Goal: Information Seeking & Learning: Find specific fact

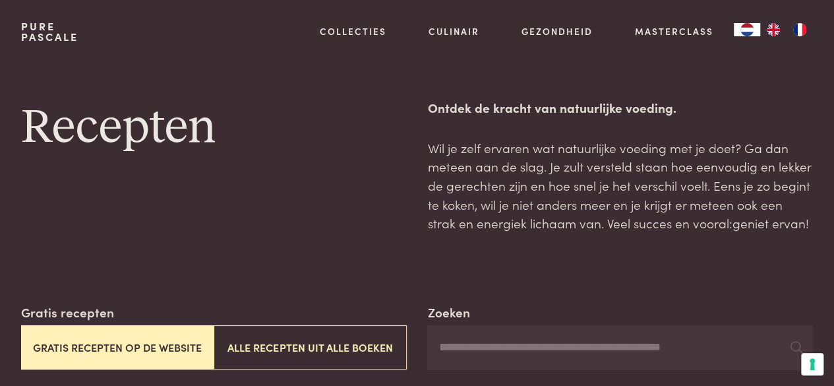
click at [463, 351] on input "Zoeken" at bounding box center [620, 347] width 386 height 45
type input "*******"
click at [182, 353] on button "Gratis recepten op de website" at bounding box center [117, 347] width 193 height 44
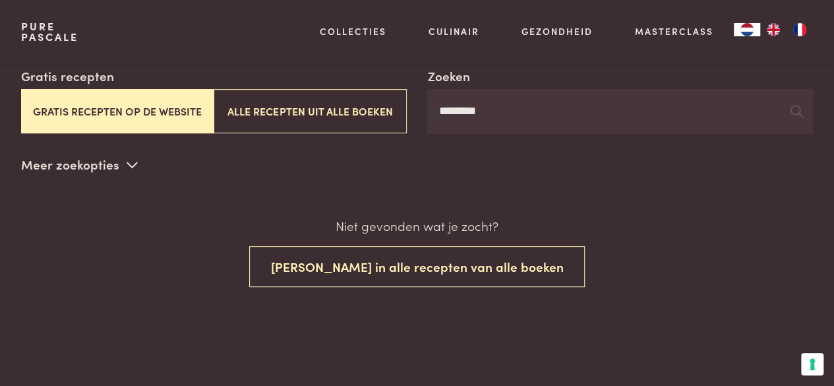
scroll to position [246, 0]
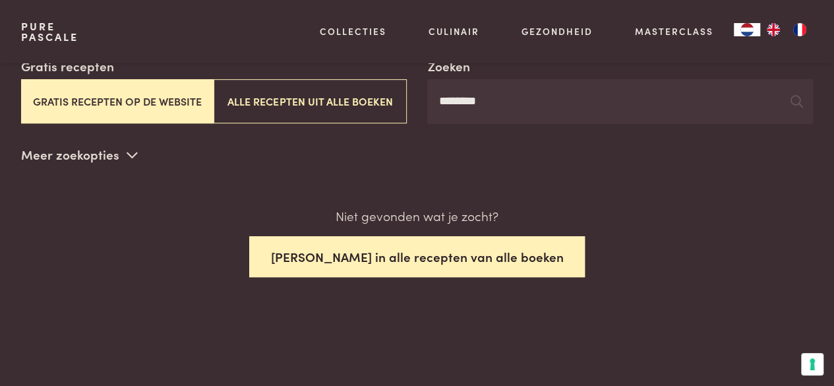
click at [349, 264] on button "[PERSON_NAME] in alle recepten van alle boeken" at bounding box center [417, 257] width 336 height 42
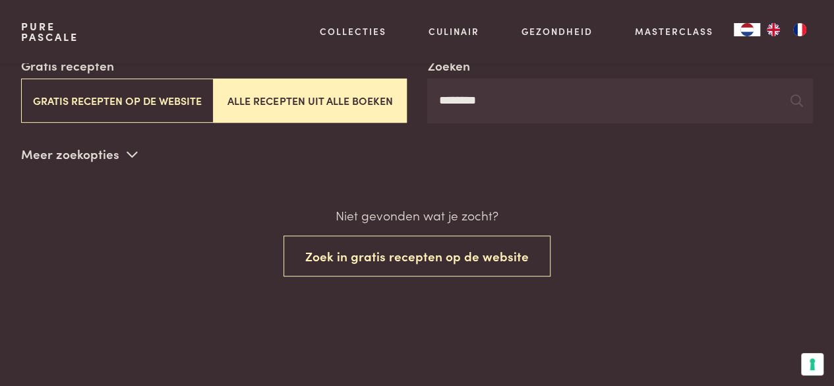
scroll to position [246, 0]
click at [488, 107] on input "*******" at bounding box center [620, 101] width 386 height 45
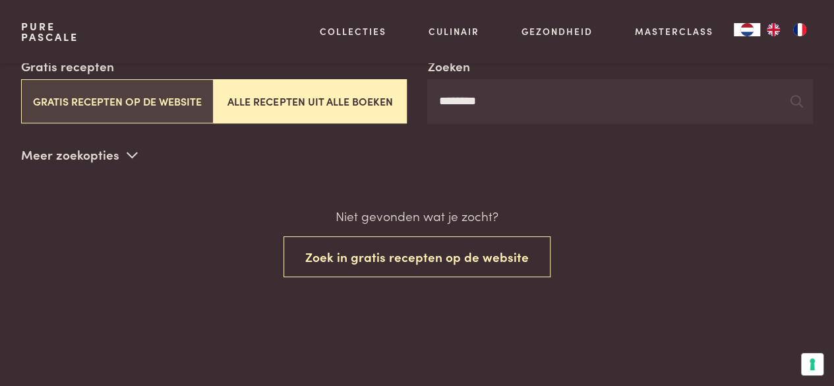
click at [157, 106] on button "Gratis recepten op de website" at bounding box center [117, 101] width 193 height 44
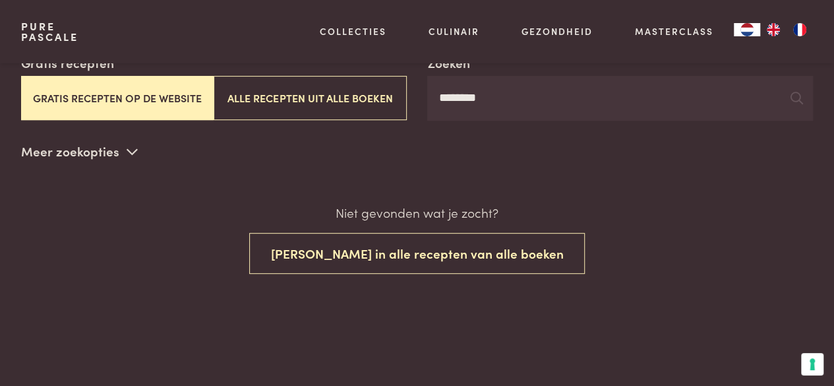
scroll to position [246, 0]
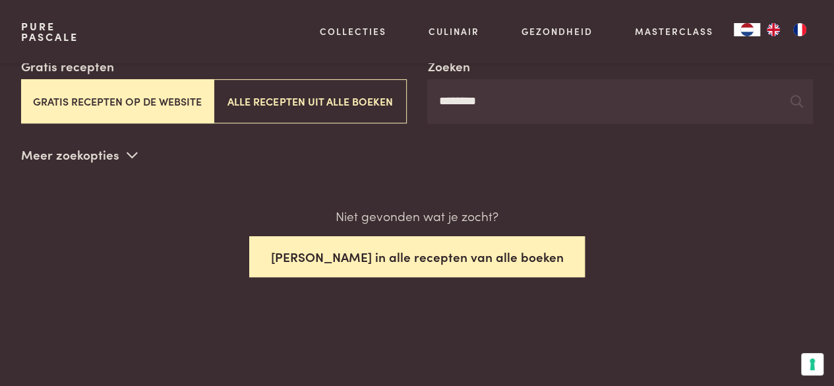
click at [303, 256] on button "[PERSON_NAME] in alle recepten van alle boeken" at bounding box center [417, 257] width 336 height 42
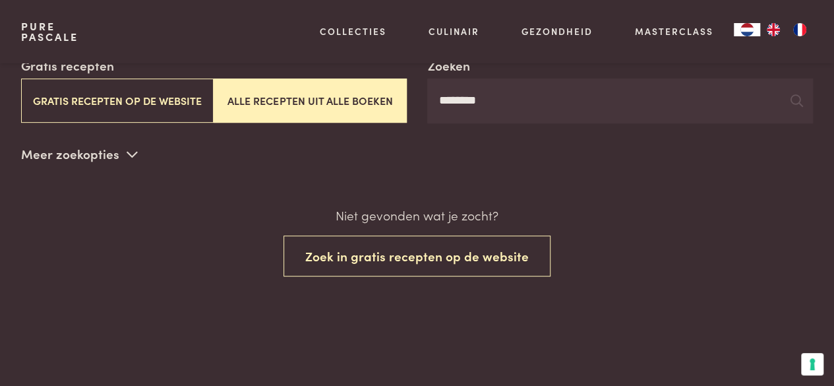
scroll to position [246, 0]
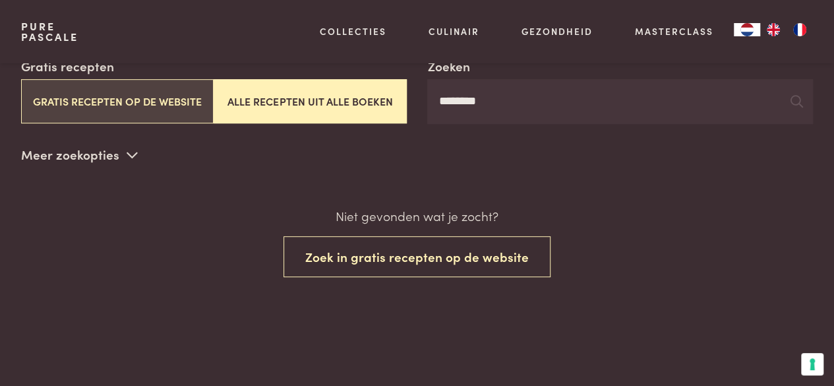
click at [165, 100] on button "Gratis recepten op de website" at bounding box center [117, 101] width 193 height 44
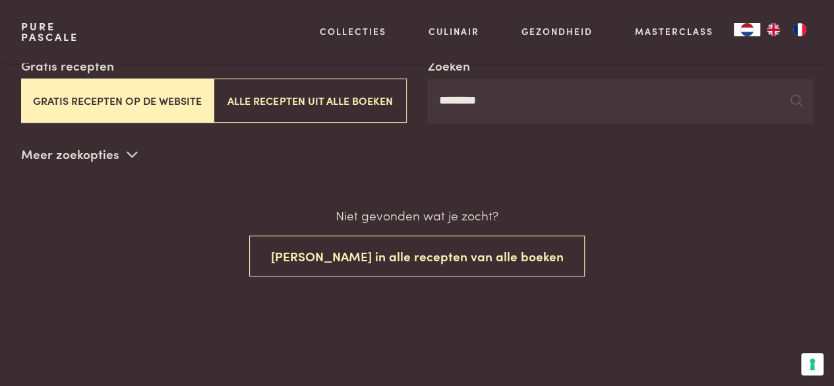
scroll to position [246, 0]
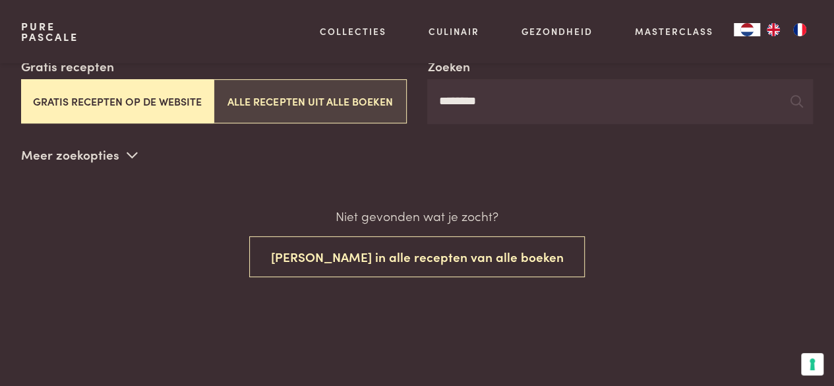
click at [274, 100] on button "Alle recepten uit alle boeken" at bounding box center [310, 101] width 193 height 44
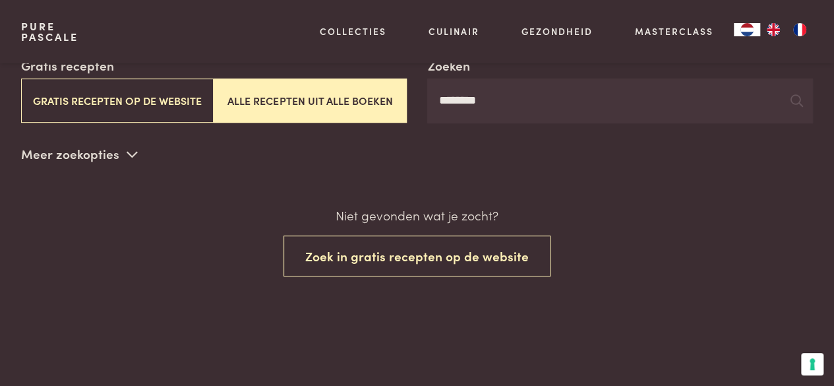
scroll to position [246, 0]
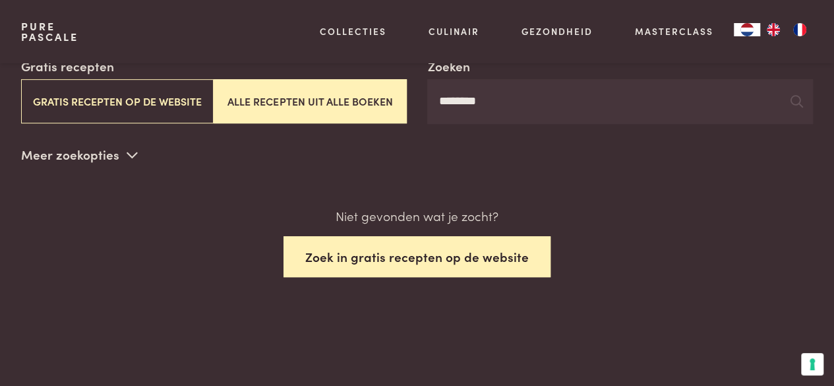
click at [437, 262] on button "Zoek in gratis recepten op de website" at bounding box center [417, 257] width 267 height 42
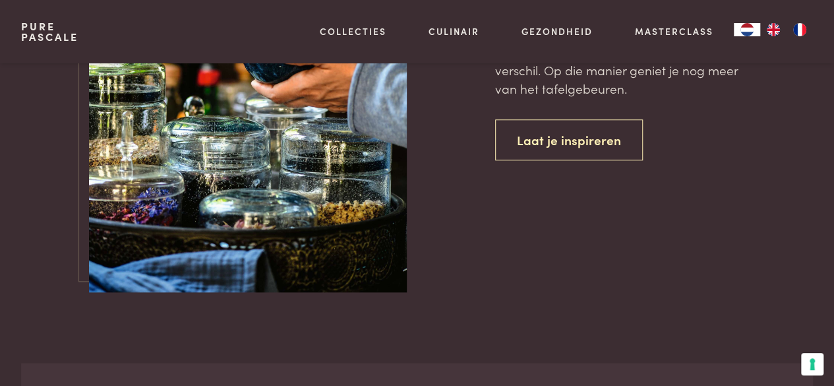
scroll to position [2930, 0]
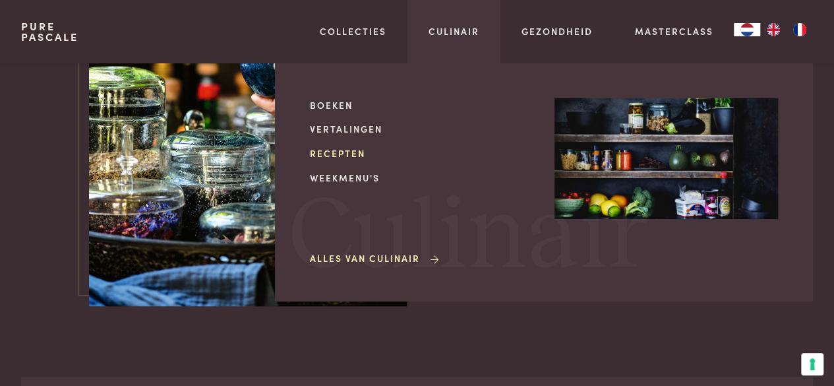
click at [346, 153] on link "Recepten" at bounding box center [422, 153] width 224 height 14
